Goal: Check status: Check status

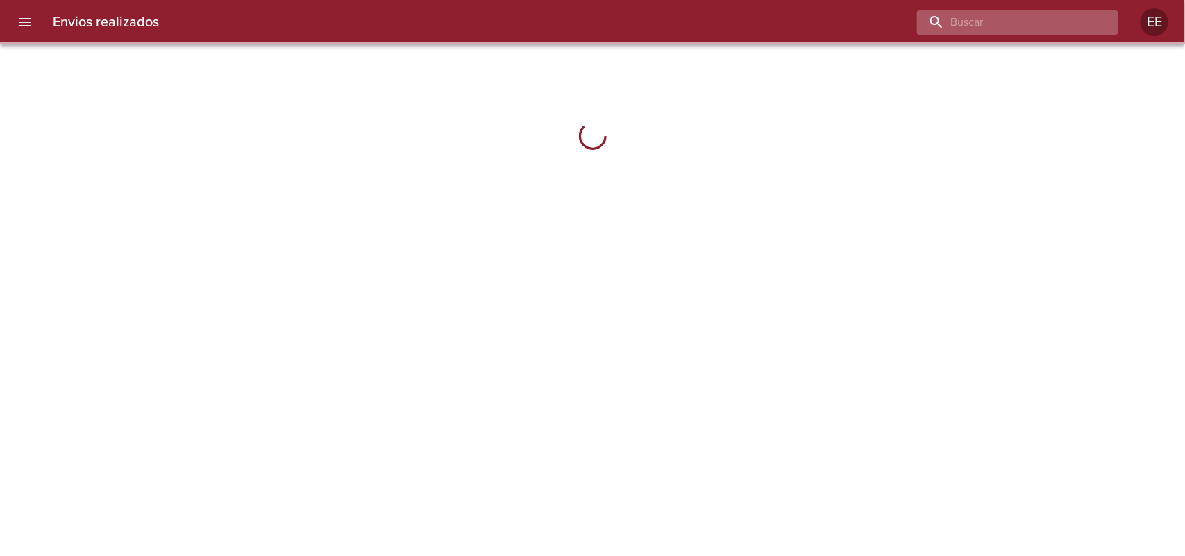
click at [1020, 24] on input "buscar" at bounding box center [1006, 22] width 178 height 24
paste input "[PERSON_NAME] [PERSON_NAME]"
type input "[PERSON_NAME] [PERSON_NAME]"
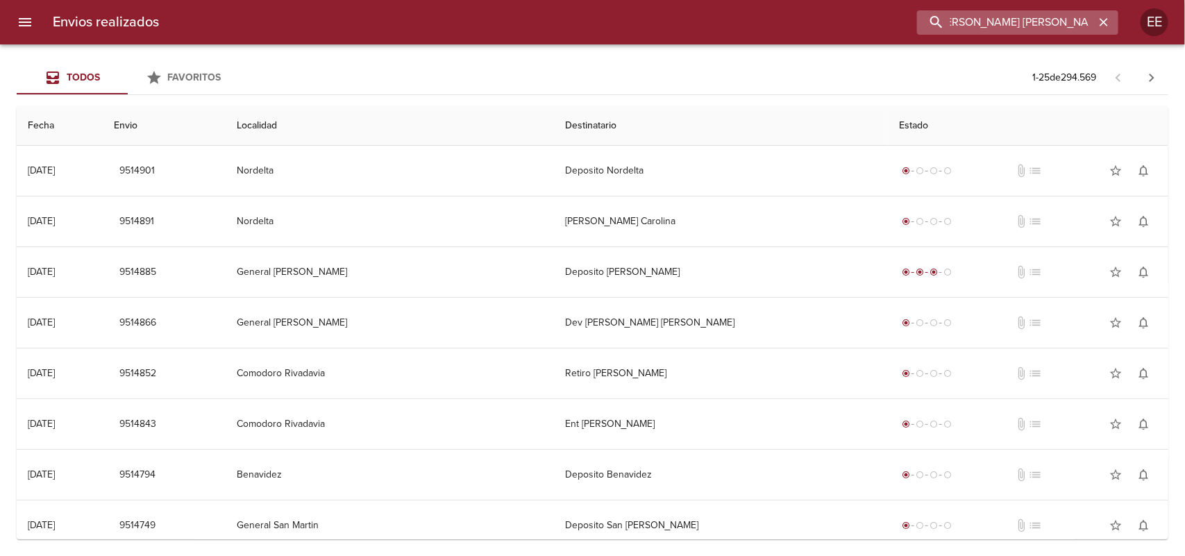
click at [1013, 26] on input "[PERSON_NAME] [PERSON_NAME]" at bounding box center [1006, 22] width 178 height 24
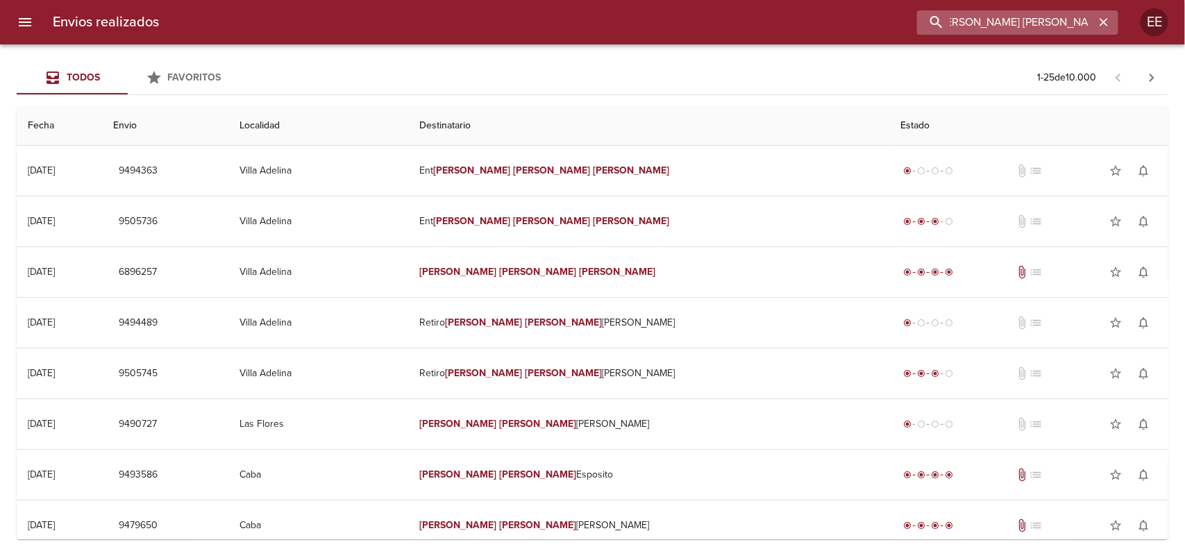
click at [1083, 29] on input "[PERSON_NAME] [PERSON_NAME]" at bounding box center [1006, 22] width 178 height 24
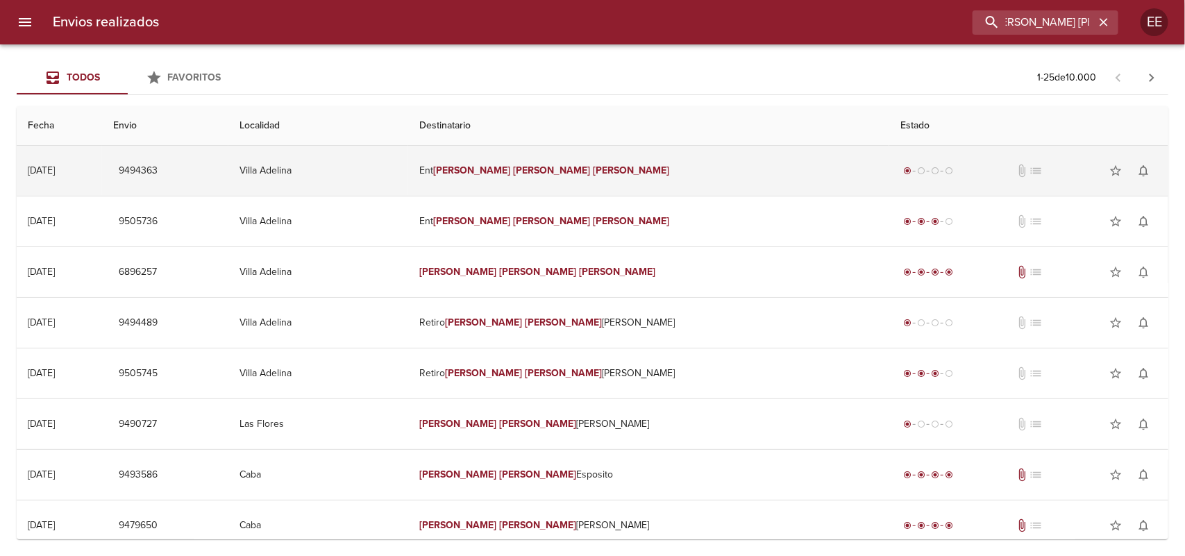
scroll to position [0, 0]
click at [717, 170] on td "Ent [PERSON_NAME] [PERSON_NAME]" at bounding box center [648, 171] width 481 height 50
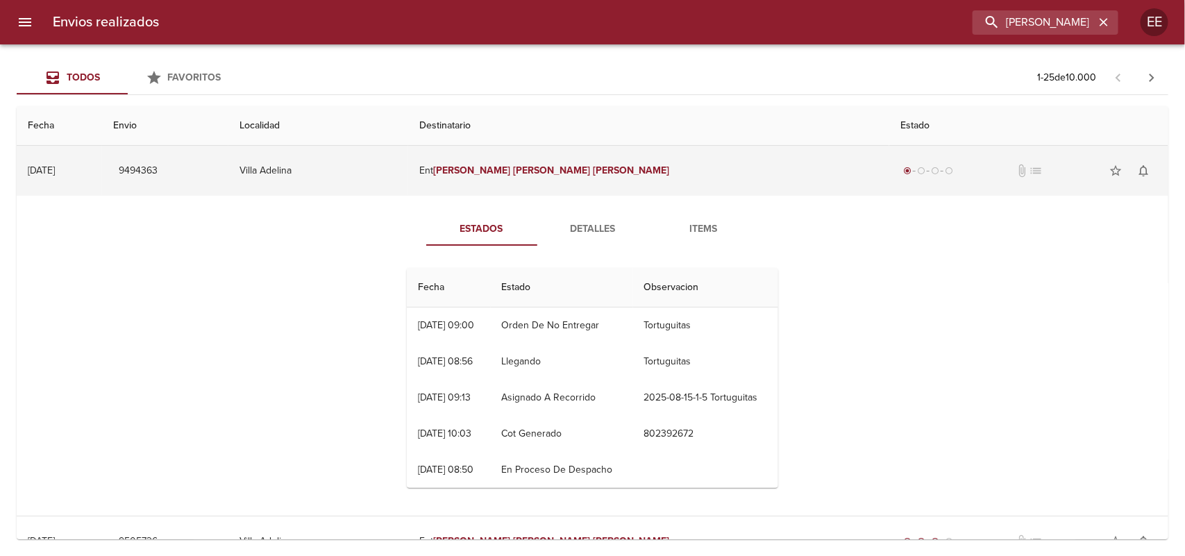
click at [409, 167] on td "Villa Adelina" at bounding box center [318, 171] width 180 height 50
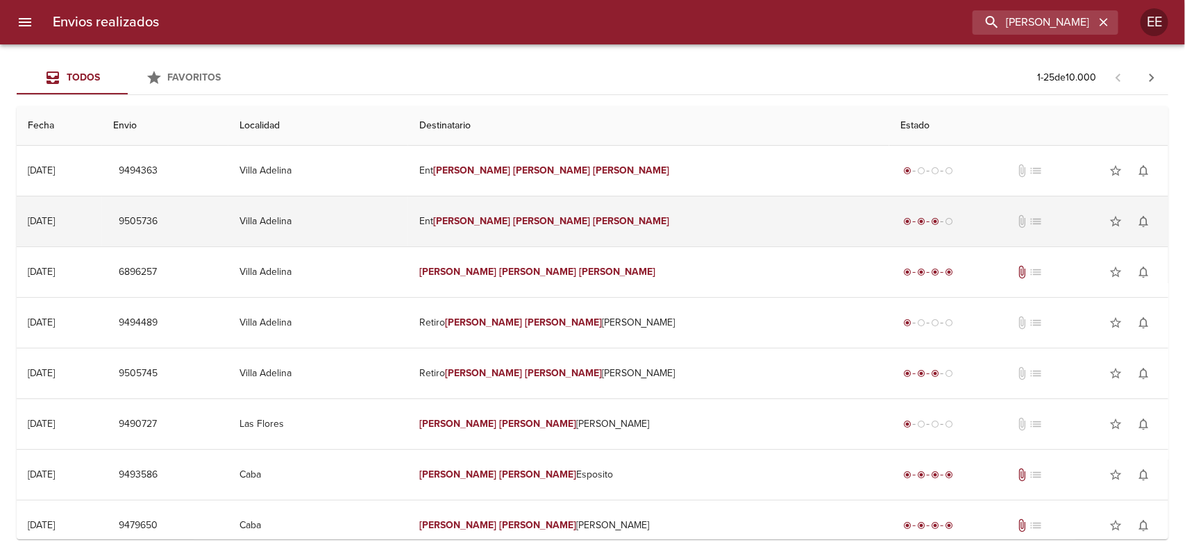
click at [682, 229] on td "Ent [PERSON_NAME] [PERSON_NAME]" at bounding box center [648, 221] width 481 height 50
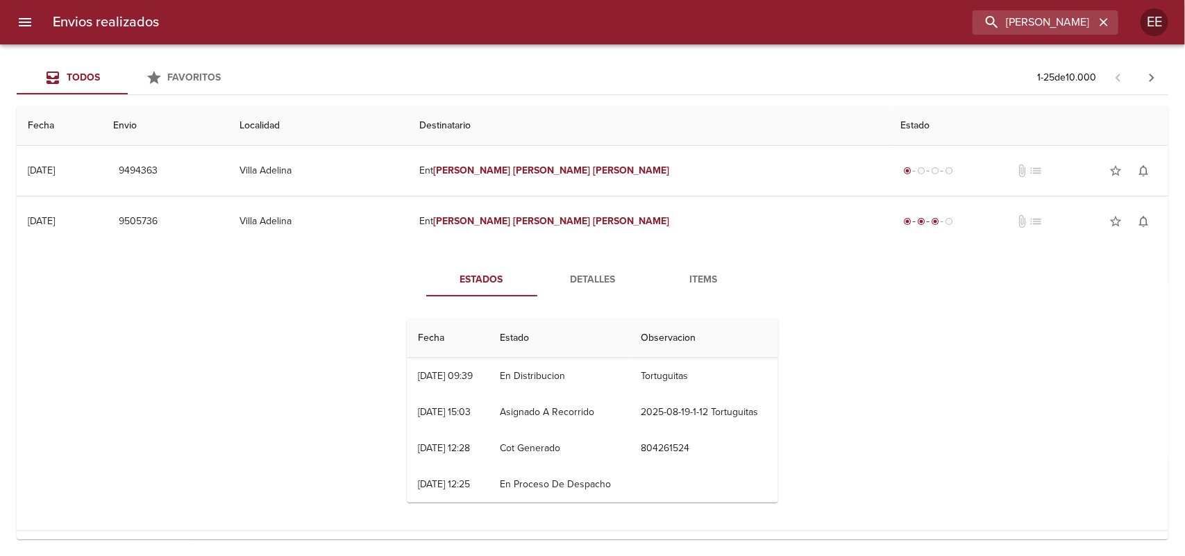
drag, startPoint x: 590, startPoint y: 273, endPoint x: 612, endPoint y: 274, distance: 22.3
click at [590, 274] on span "Detalles" at bounding box center [593, 279] width 94 height 17
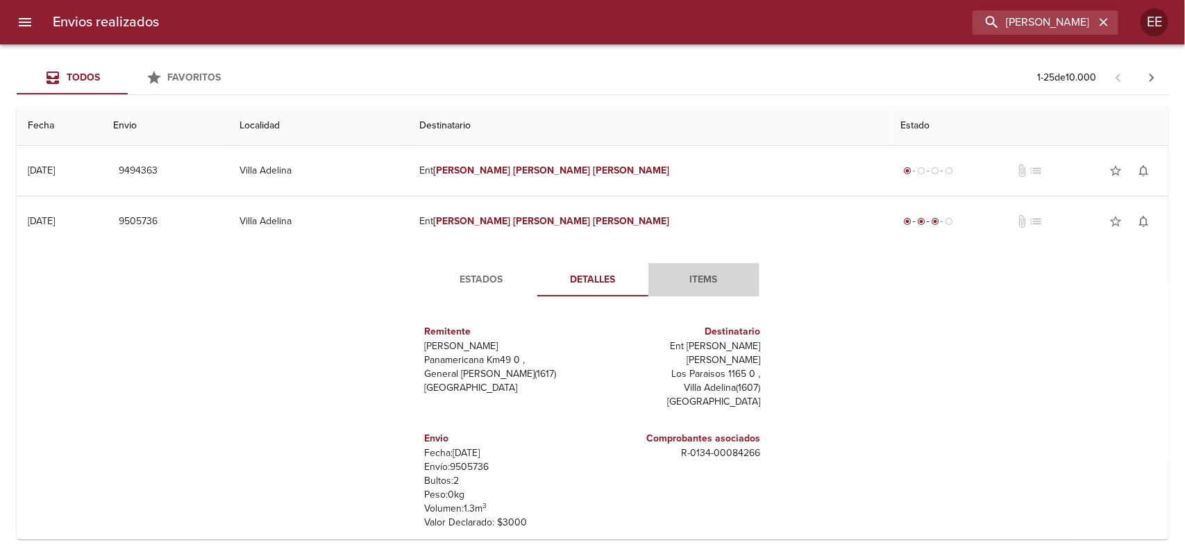
click at [694, 272] on span "Items" at bounding box center [704, 279] width 94 height 17
